Goal: Use online tool/utility: Utilize a website feature to perform a specific function

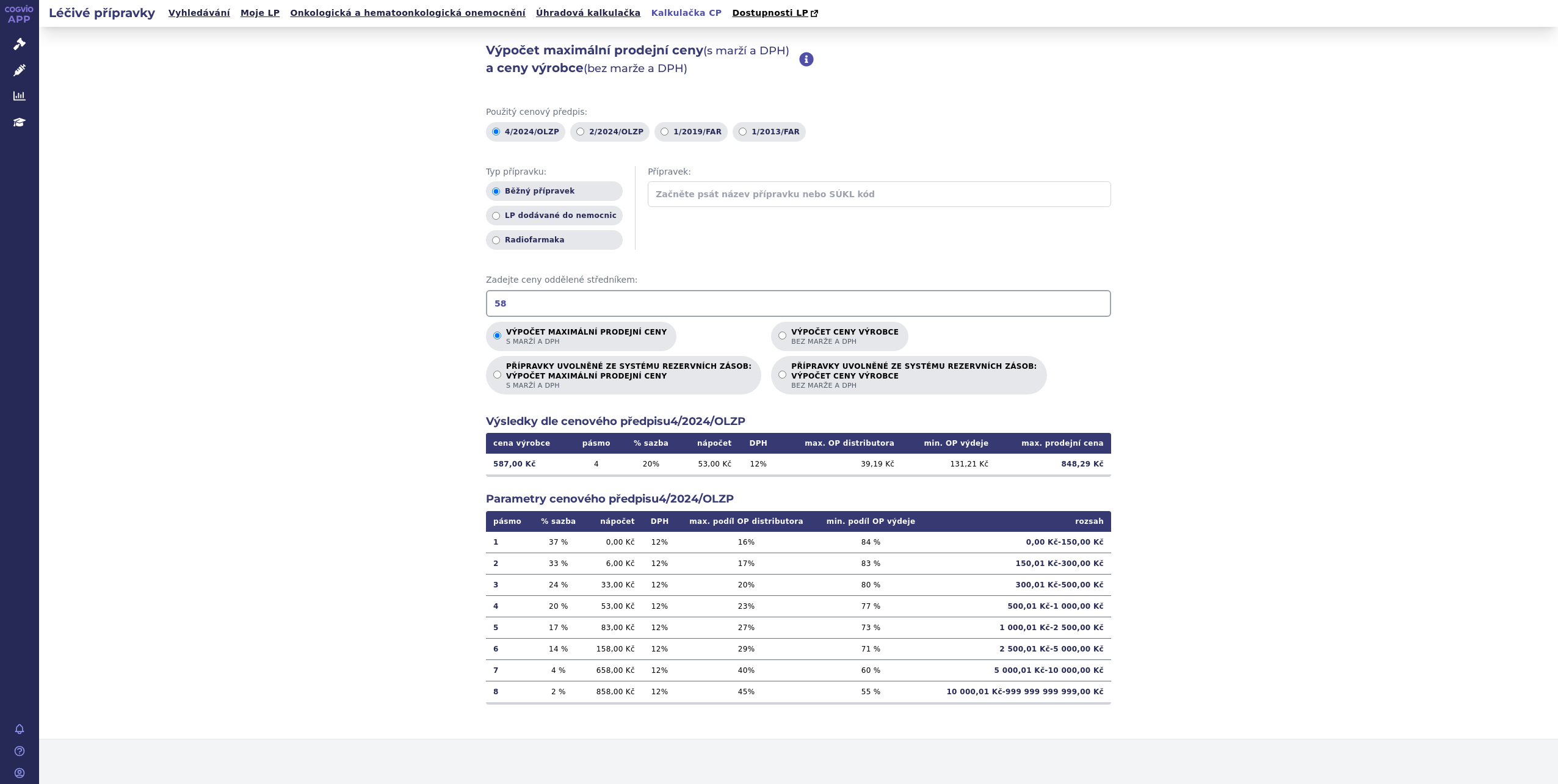
type input "5"
type input "+"
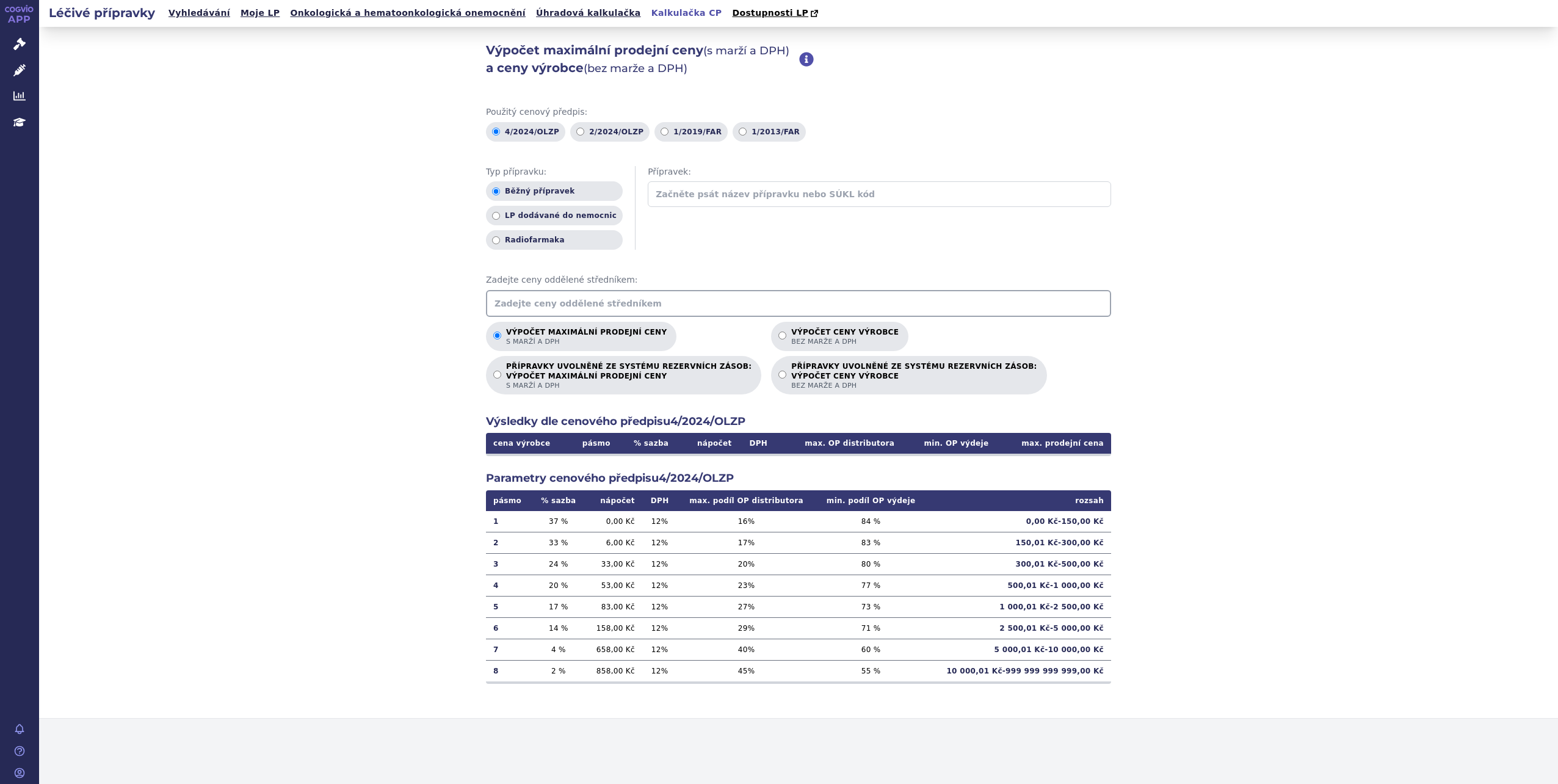
click at [525, 301] on input "text" at bounding box center [798, 304] width 625 height 27
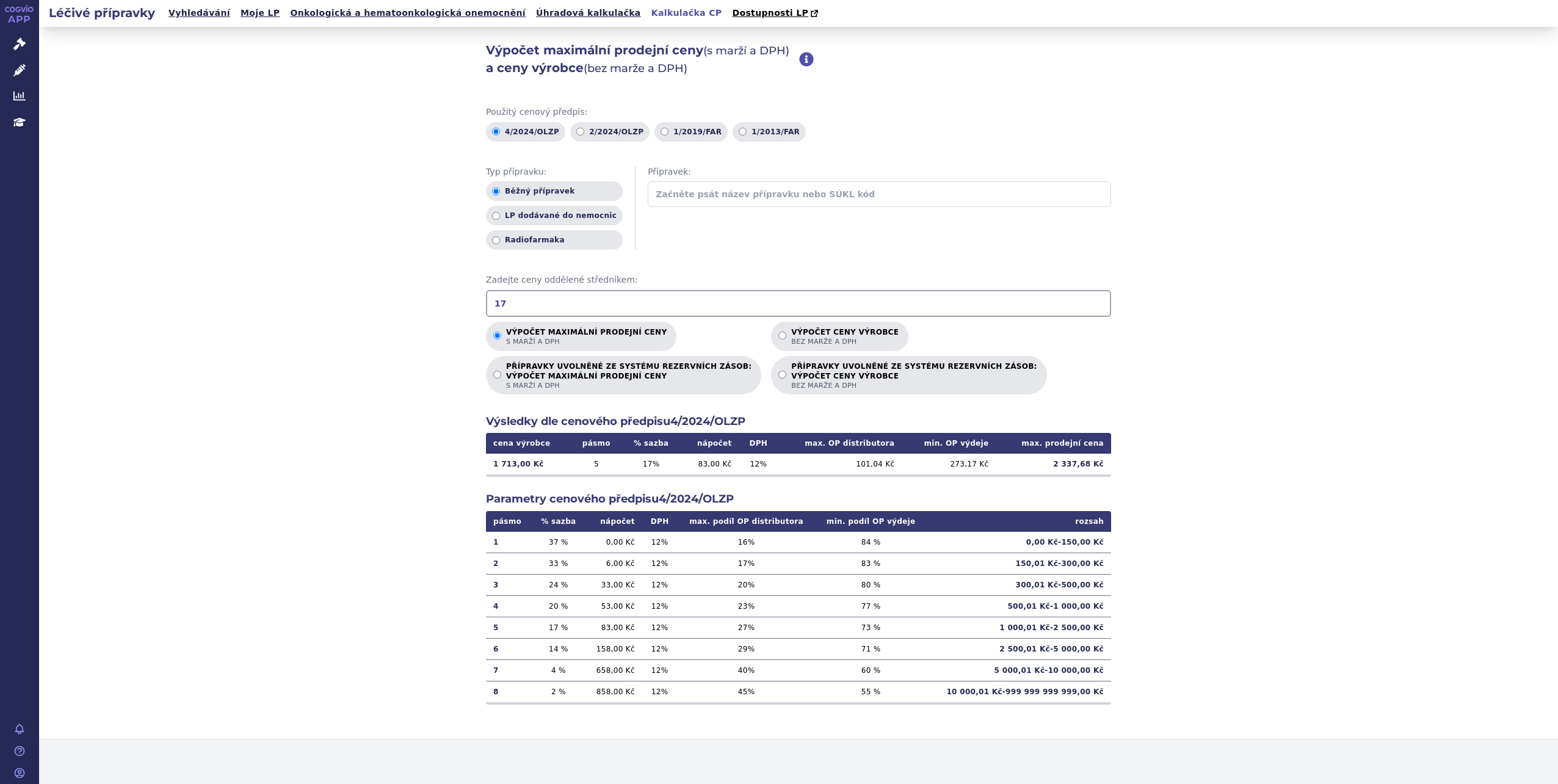
type input "1"
type input "5811.62"
